Goal: Information Seeking & Learning: Learn about a topic

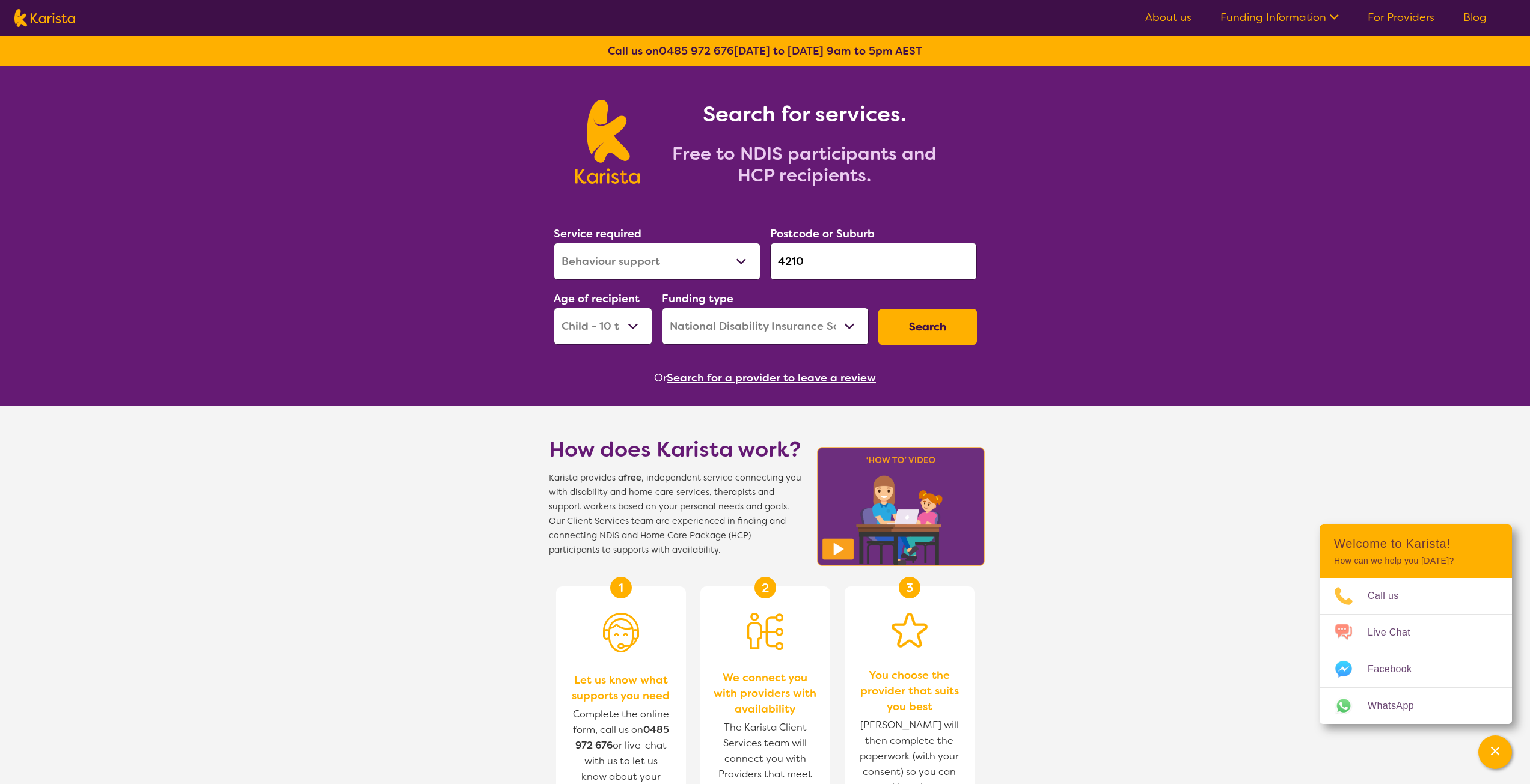
select select "Behaviour support"
select select "CH"
select select "NDIS"
drag, startPoint x: 806, startPoint y: 259, endPoint x: 767, endPoint y: 258, distance: 39.0
click at [767, 258] on div "Postcode or Suburb 4210" at bounding box center [874, 252] width 216 height 65
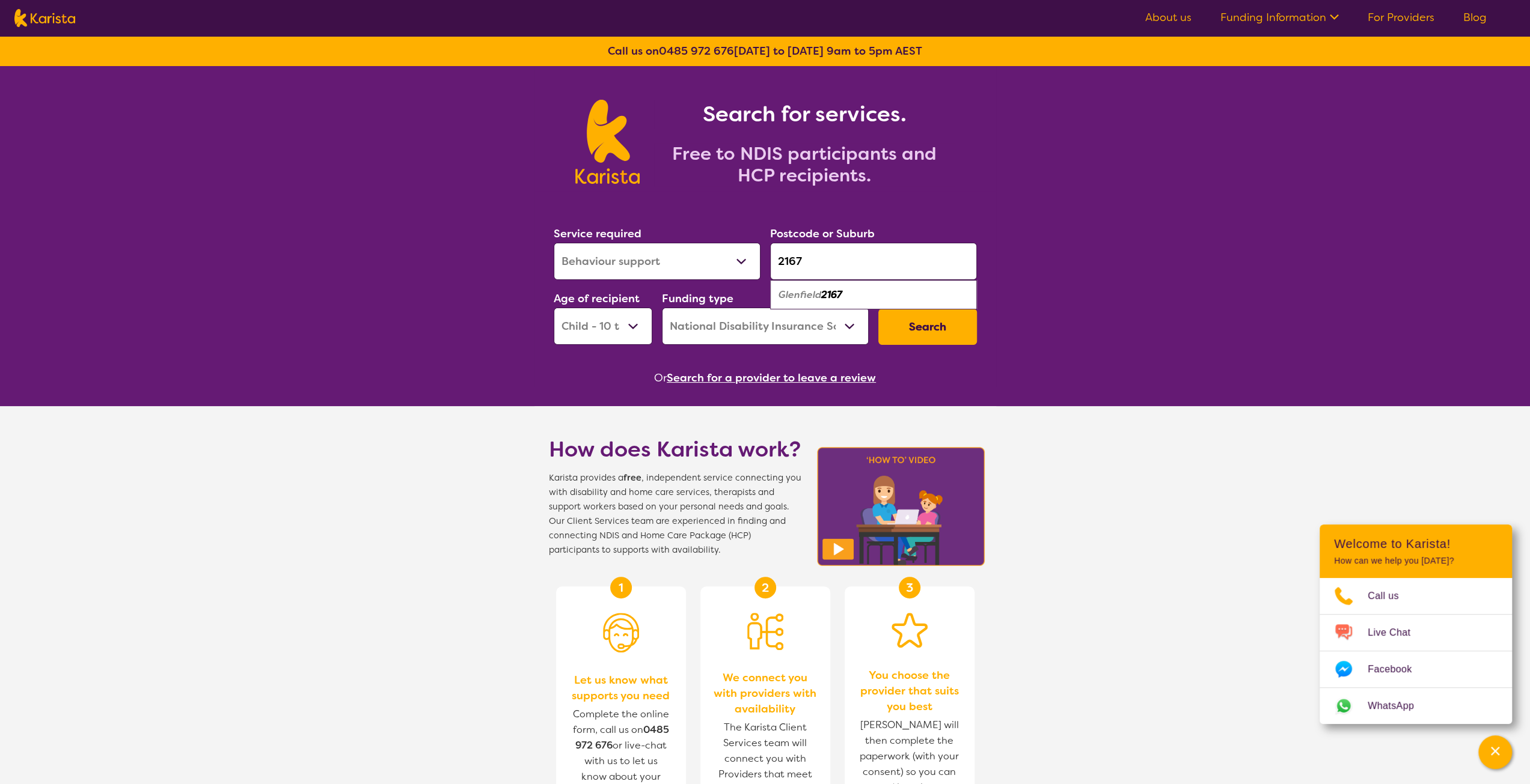
type input "2167"
click at [695, 261] on select "Allied Health Assistant Assessment ([MEDICAL_DATA] or [MEDICAL_DATA]) Behaviour…" at bounding box center [656, 261] width 207 height 37
select select "[MEDICAL_DATA]"
click at [553, 243] on select "Allied Health Assistant Assessment ([MEDICAL_DATA] or [MEDICAL_DATA]) Behaviour…" at bounding box center [656, 261] width 207 height 37
click at [808, 333] on select "Home Care Package (HCP) National Disability Insurance Scheme (NDIS) I don't know" at bounding box center [765, 325] width 207 height 37
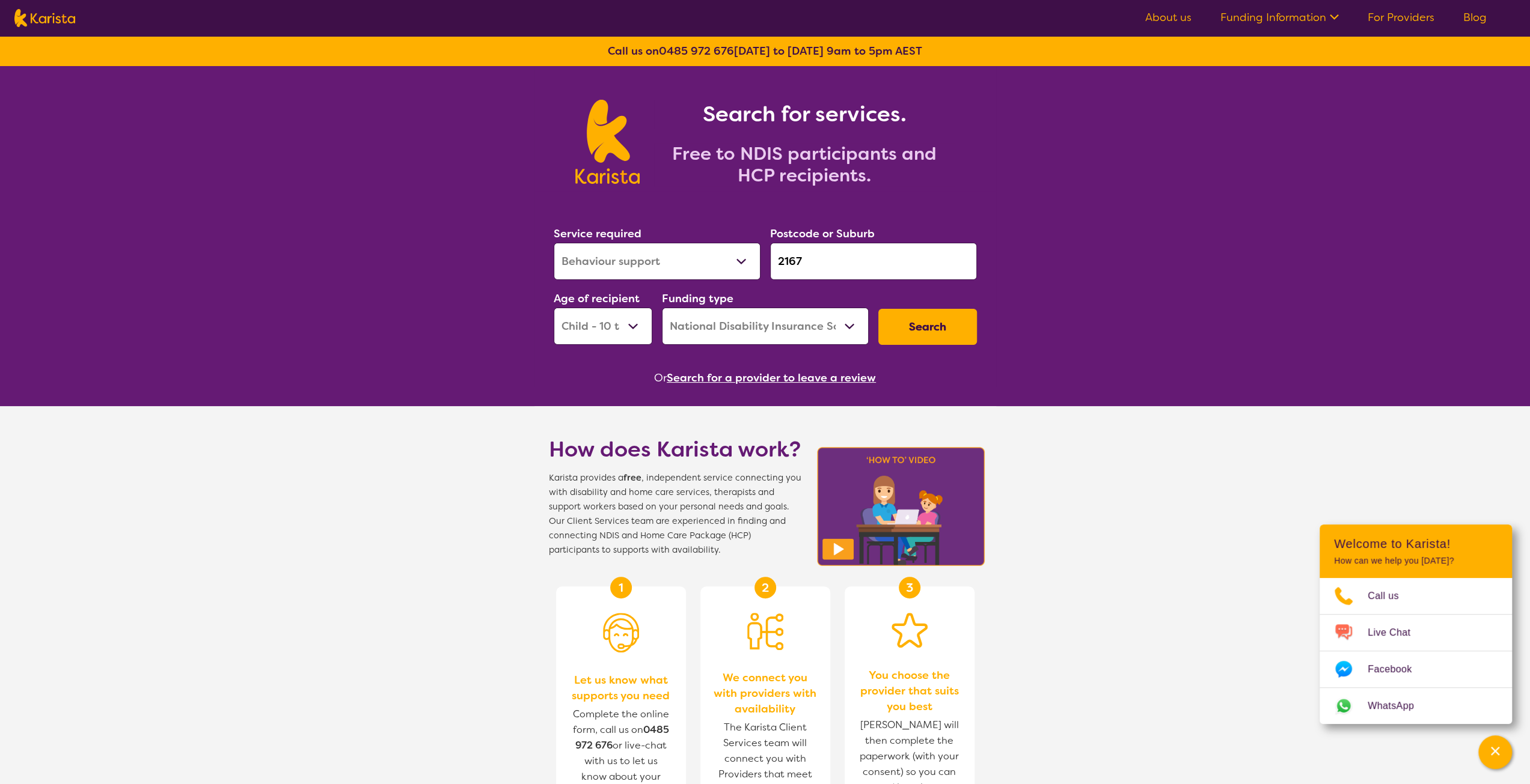
select select "HCP"
click at [661, 307] on select "Home Care Package (HCP) National Disability Insurance Scheme (NDIS) I don't know" at bounding box center [765, 325] width 207 height 37
click at [615, 327] on select "Early Childhood - 0 to 9 Child - 10 to 11 Adolescent - 12 to 17 Adult - 18 to 6…" at bounding box center [602, 325] width 99 height 37
select select "AG"
click at [553, 307] on select "Early Childhood - 0 to 9 Child - 10 to 11 Adolescent - 12 to 17 Adult - 18 to 6…" at bounding box center [602, 325] width 99 height 37
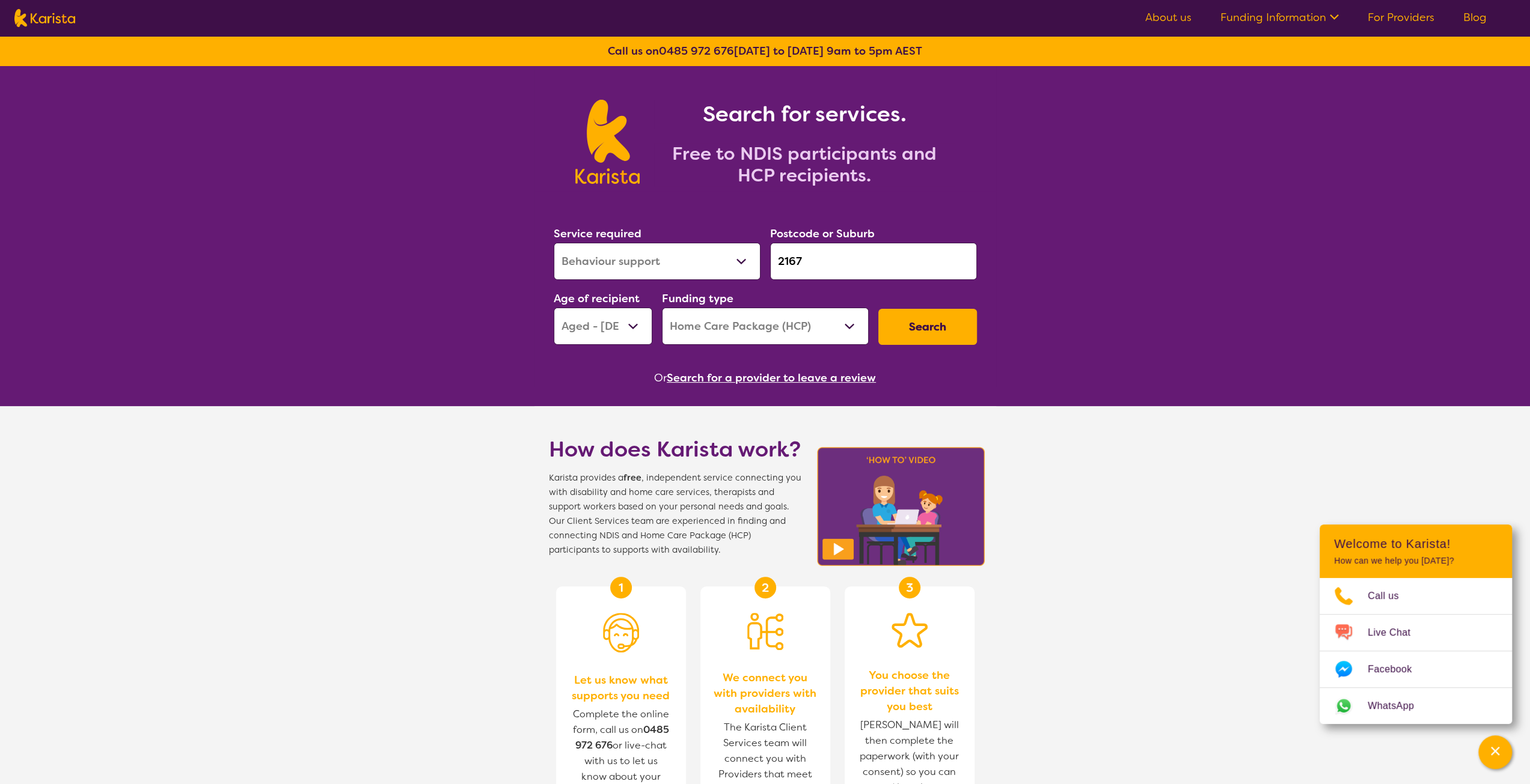
click at [917, 329] on button "Search" at bounding box center [927, 327] width 99 height 36
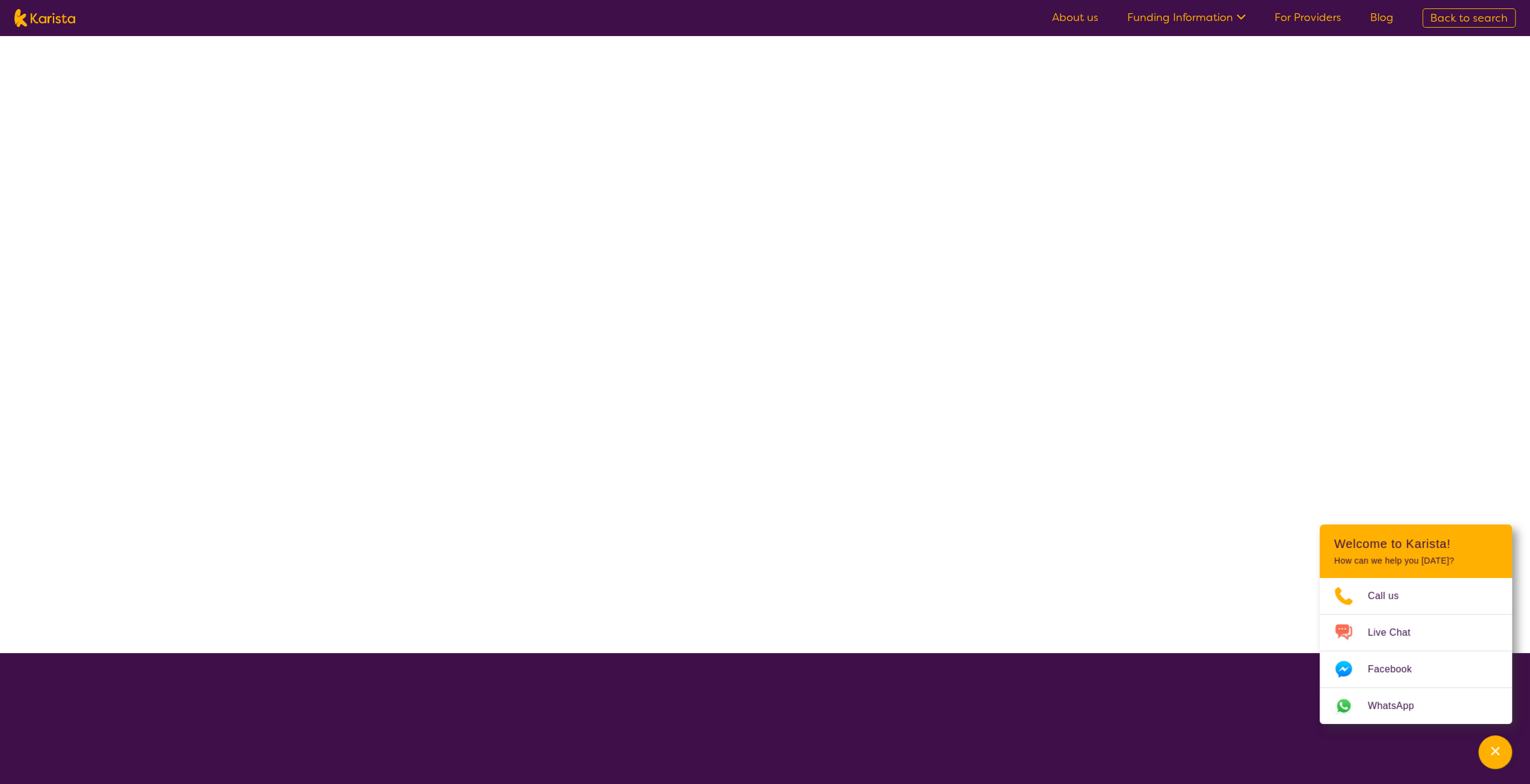
select select "[MEDICAL_DATA]"
select select "AG"
select select "HCP"
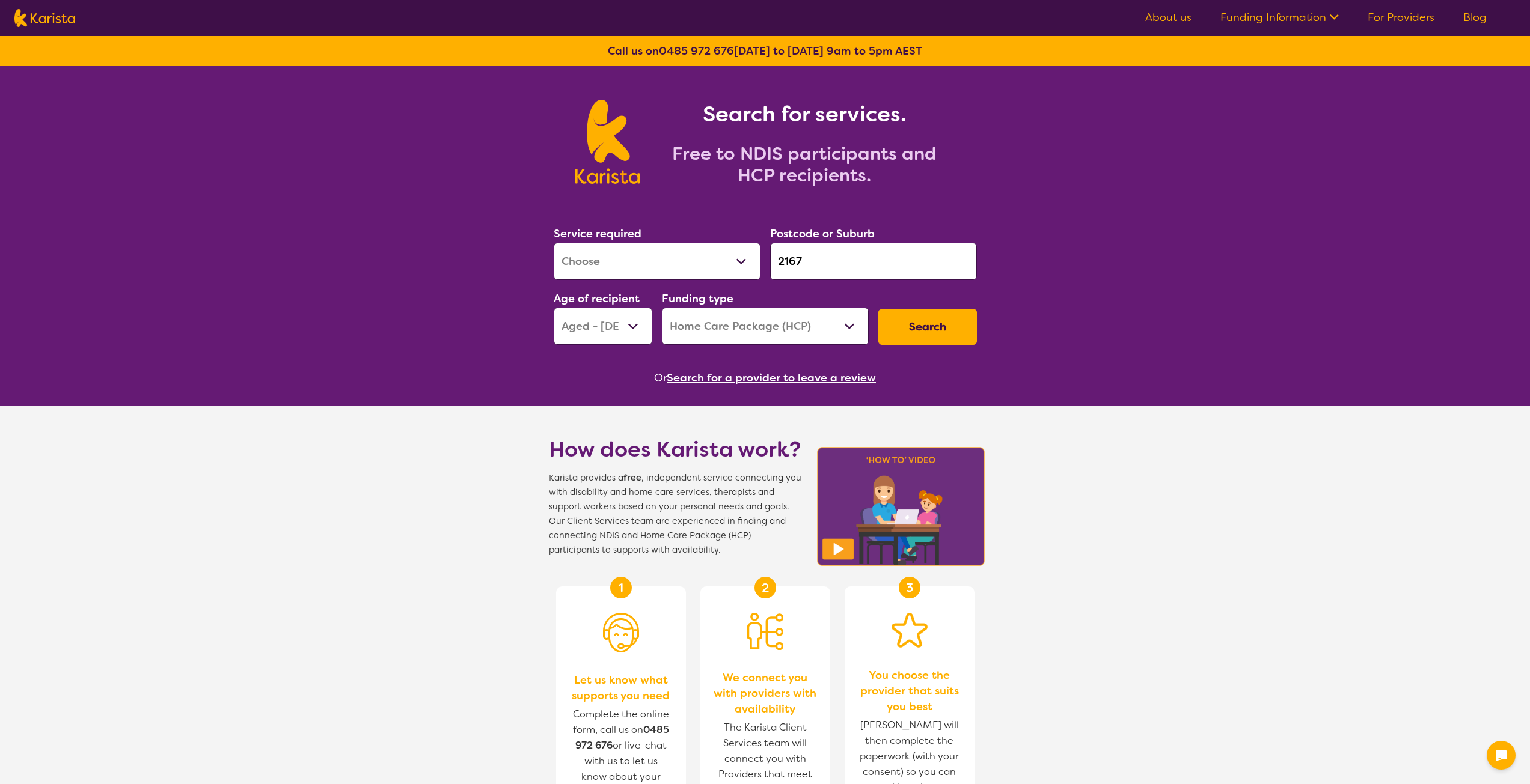
select select "[MEDICAL_DATA]"
select select "AG"
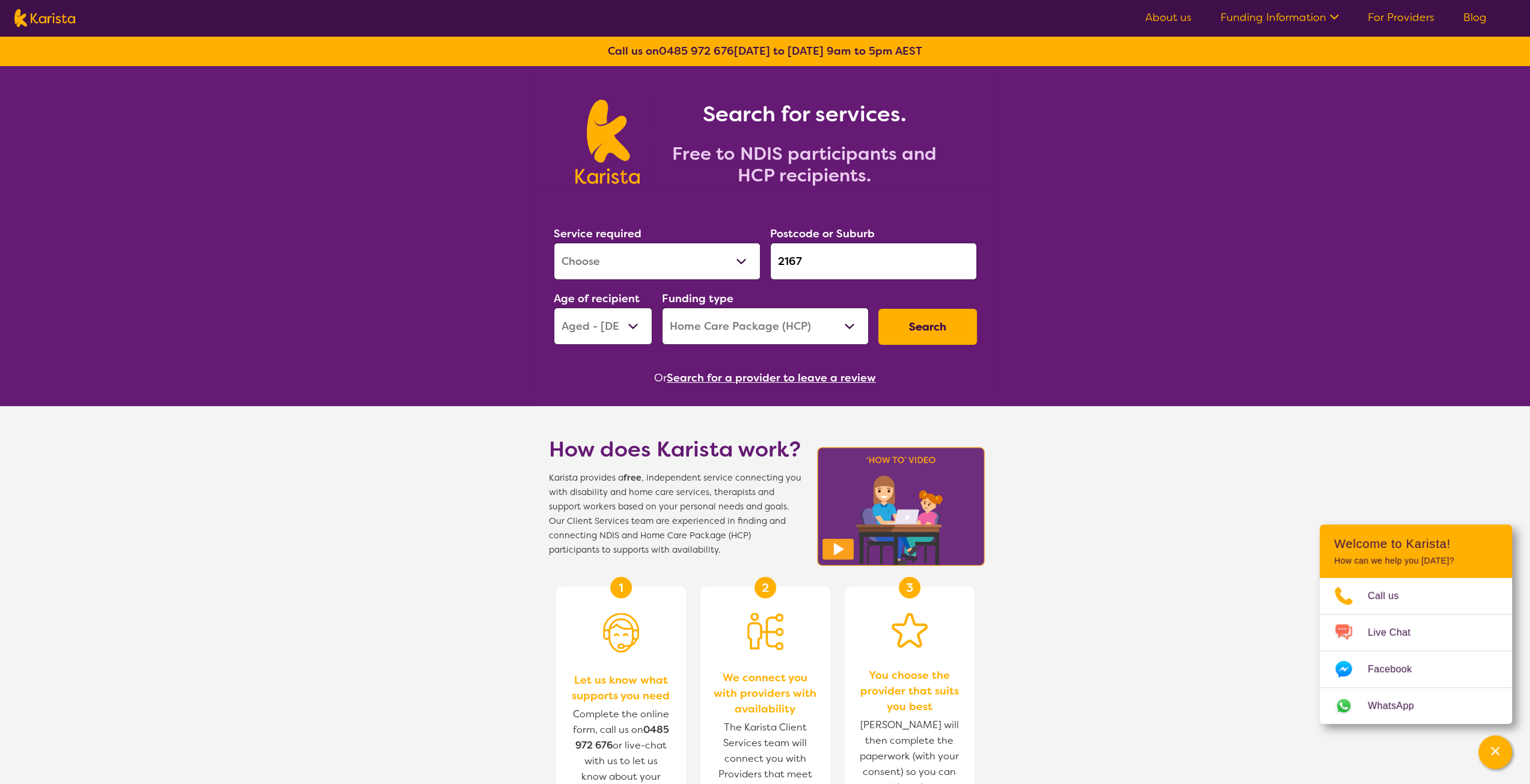
click at [802, 321] on select "Home Care Package (HCP) National Disability Insurance Scheme (NDIS) I don't know" at bounding box center [765, 325] width 207 height 37
select select "NDIS"
click at [661, 307] on select "Home Care Package (HCP) National Disability Insurance Scheme (NDIS) I don't know" at bounding box center [765, 325] width 207 height 37
click at [916, 331] on button "Search" at bounding box center [927, 327] width 99 height 36
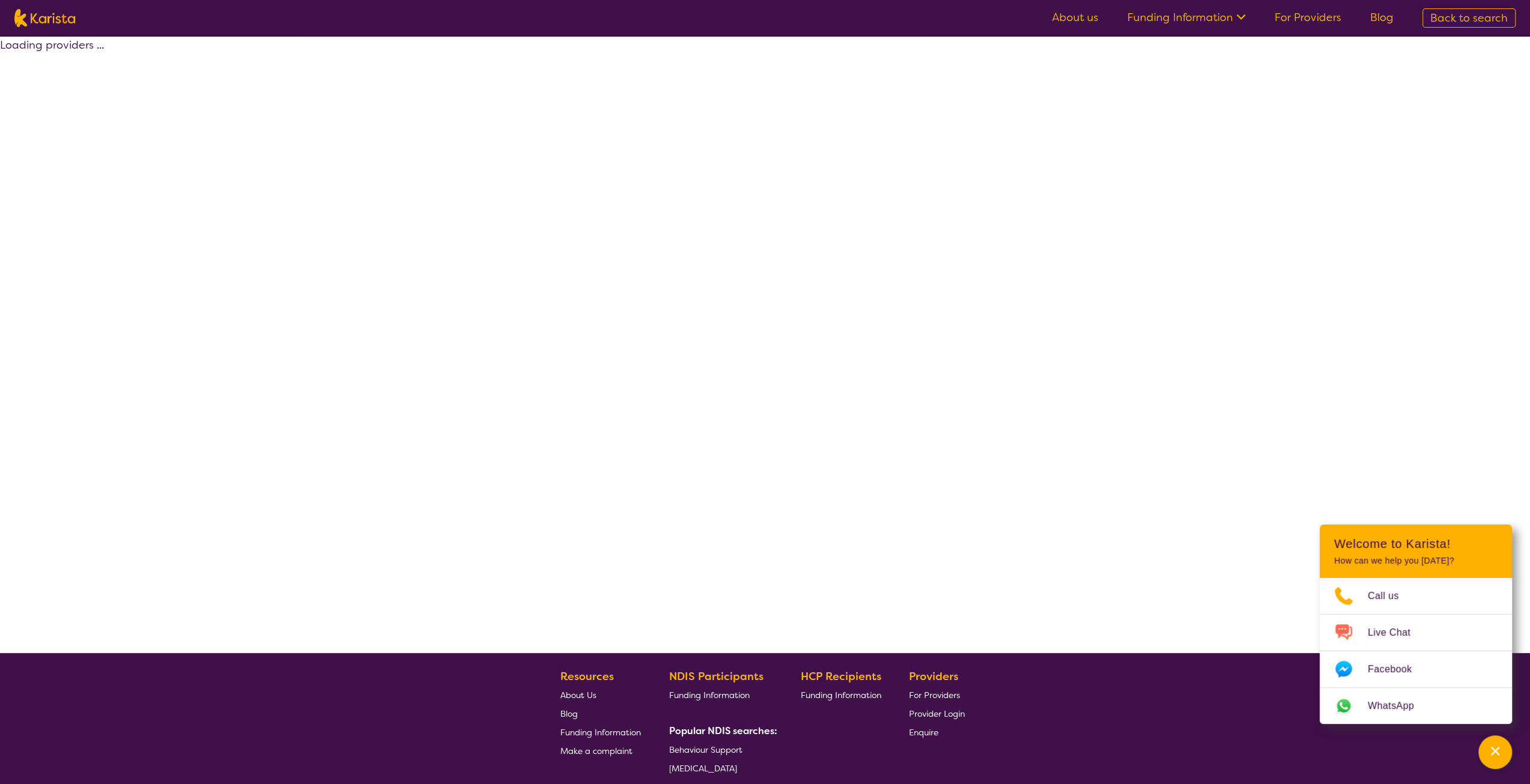
select select "by_score"
